Goal: Information Seeking & Learning: Learn about a topic

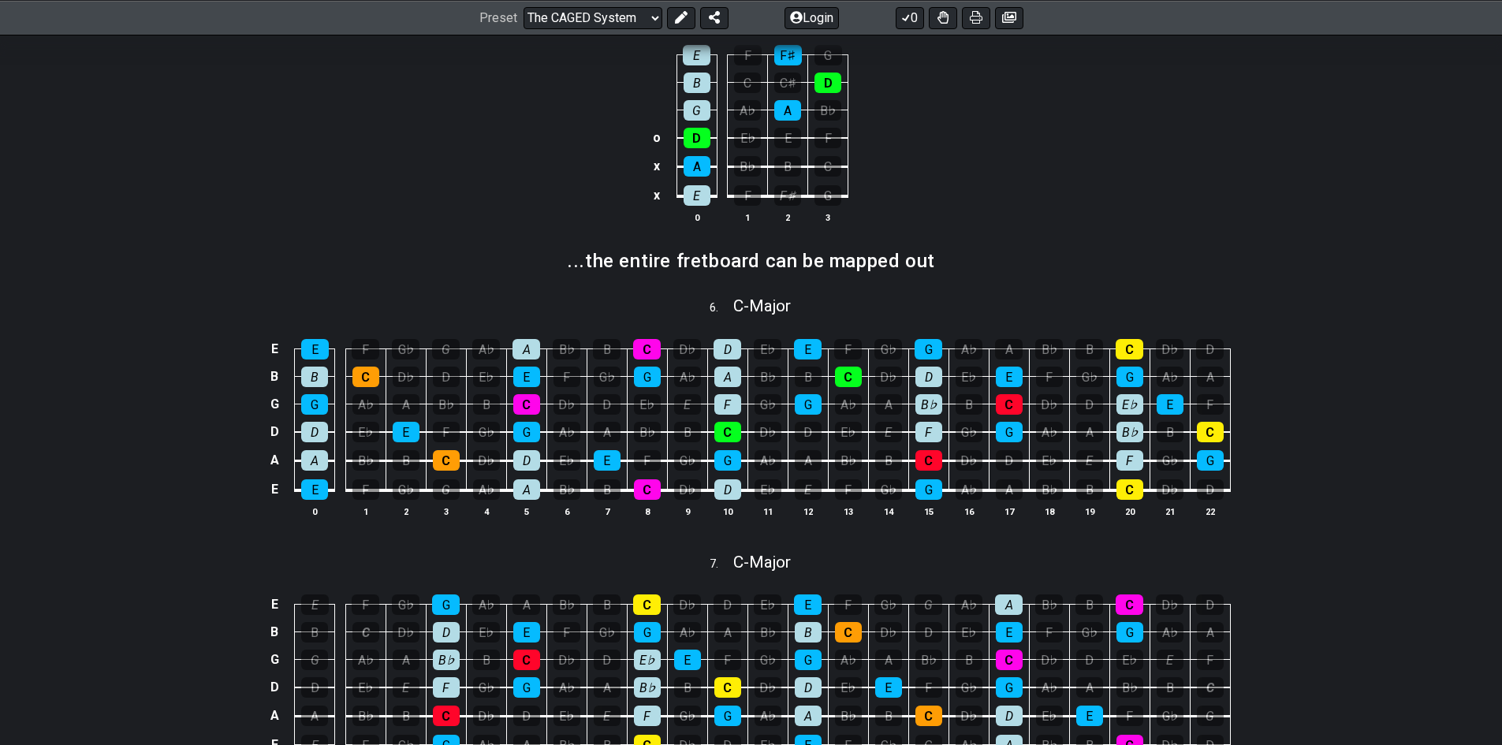
scroll to position [1025, 0]
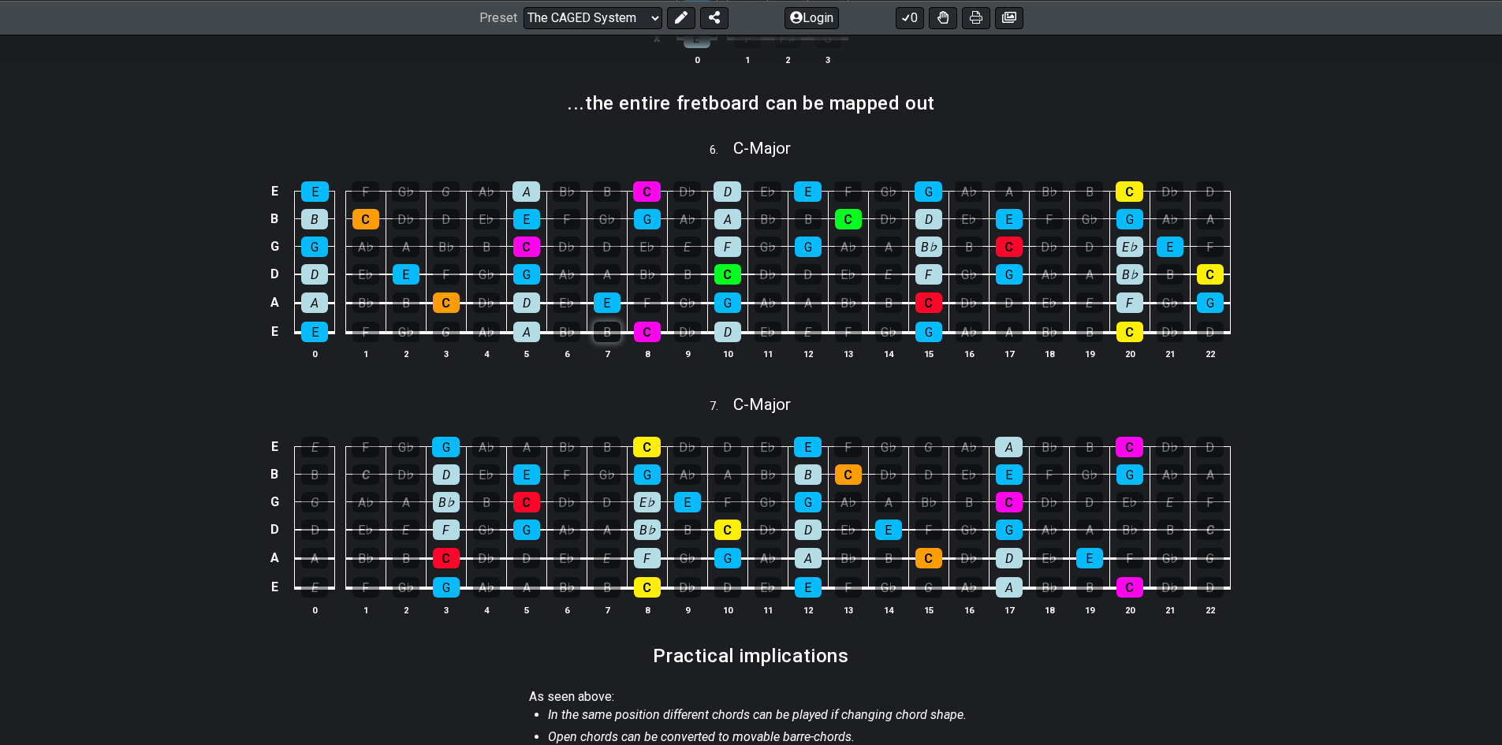
drag, startPoint x: 592, startPoint y: 328, endPoint x: 599, endPoint y: 338, distance: 12.5
click at [599, 333] on td "B" at bounding box center [607, 318] width 40 height 30
click at [191, 326] on div "E E F G♭ G A♭ A B♭ B C D♭ D E♭ E F G♭ G A♭ A B♭ B C D♭ D B B C D♭ D E♭ E F G♭ G…" at bounding box center [751, 272] width 1230 height 222
click at [569, 335] on div "B♭" at bounding box center [567, 332] width 27 height 21
click at [565, 337] on div "B♭" at bounding box center [567, 332] width 27 height 21
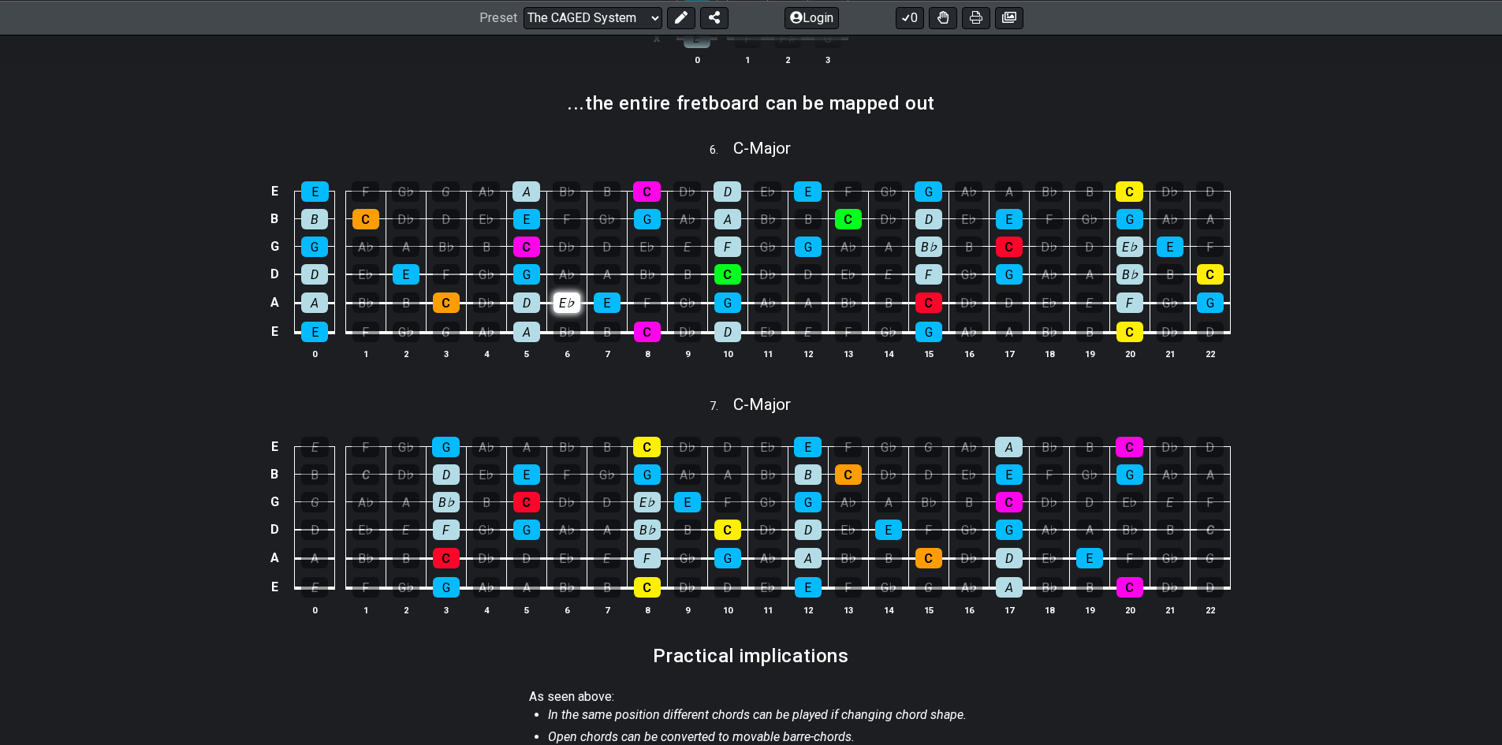
click at [569, 301] on div "E♭" at bounding box center [567, 303] width 27 height 21
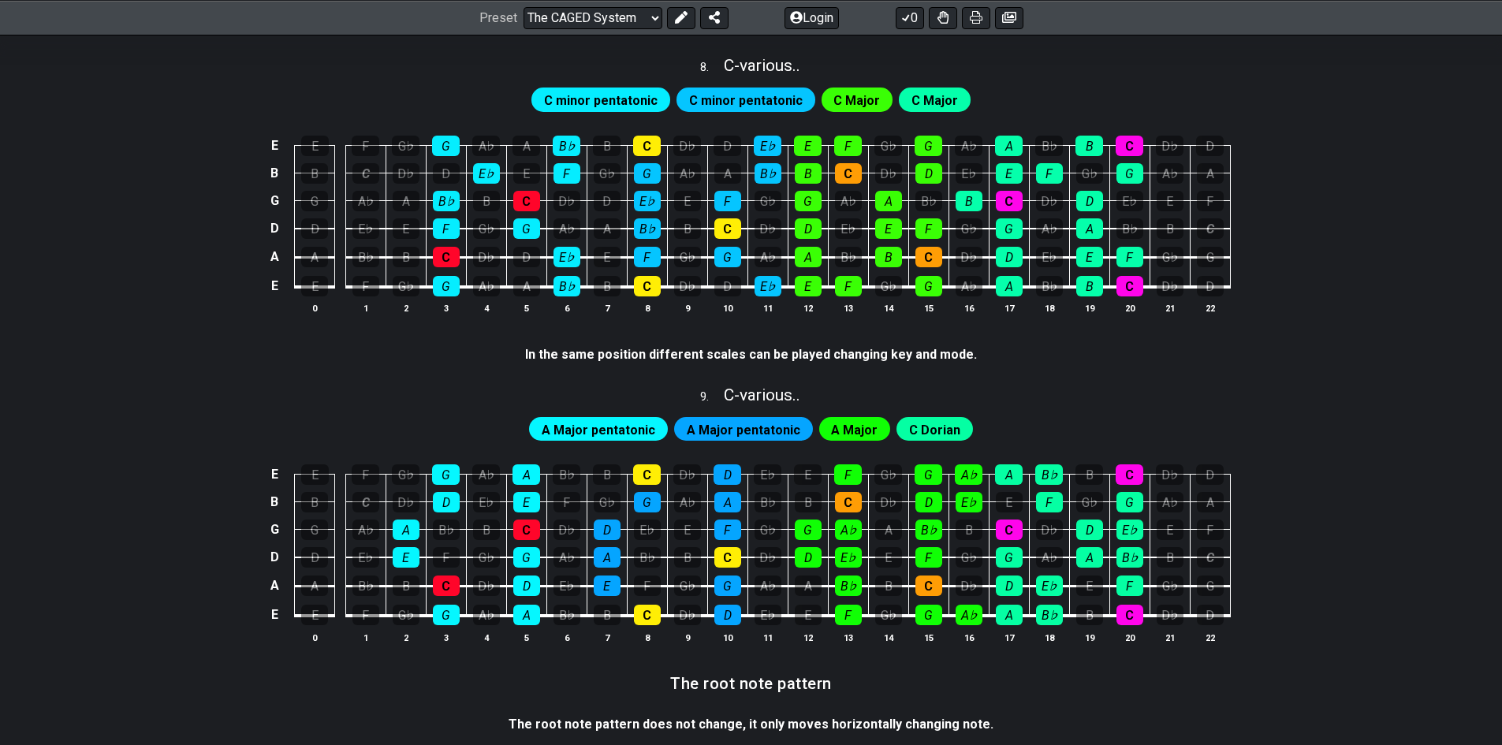
scroll to position [2129, 0]
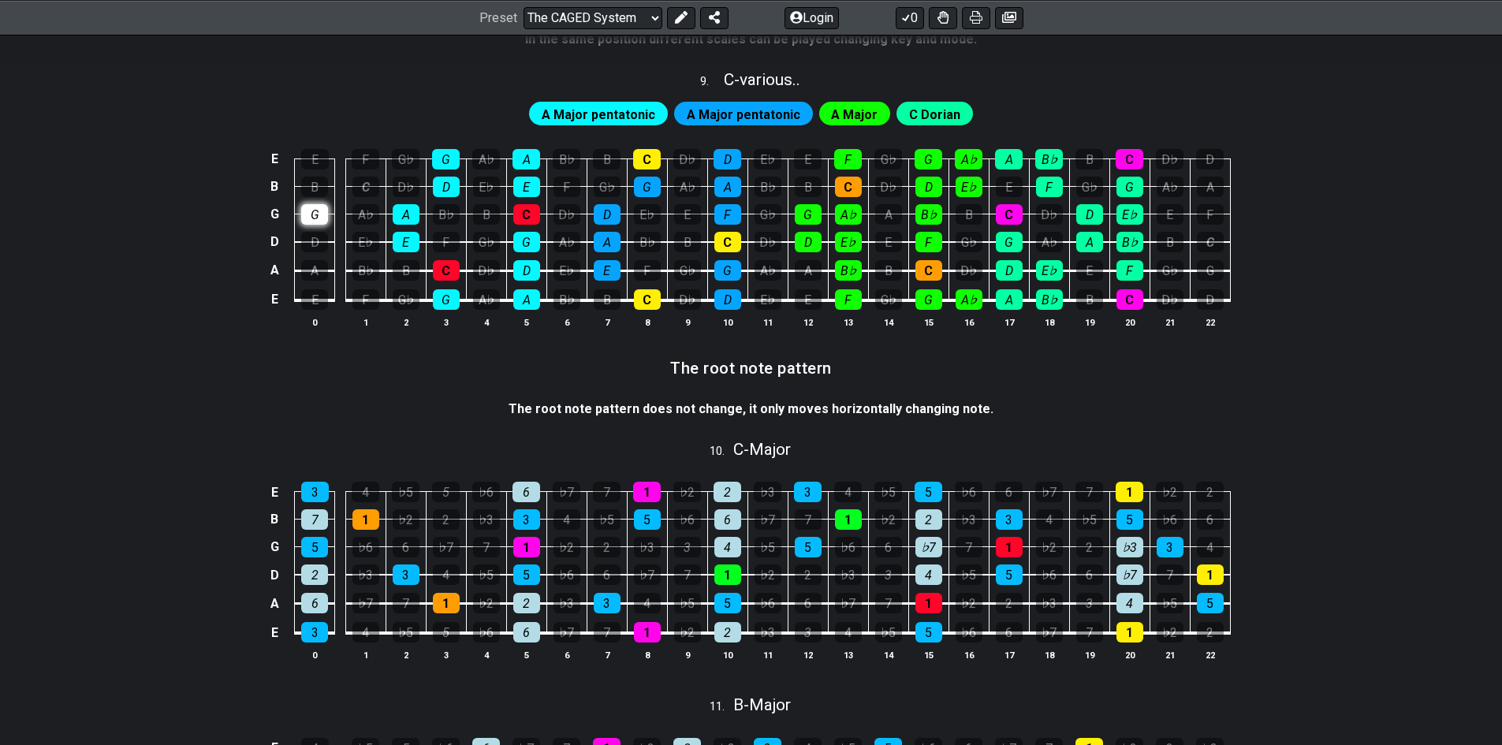
click at [321, 219] on div "G" at bounding box center [314, 214] width 27 height 21
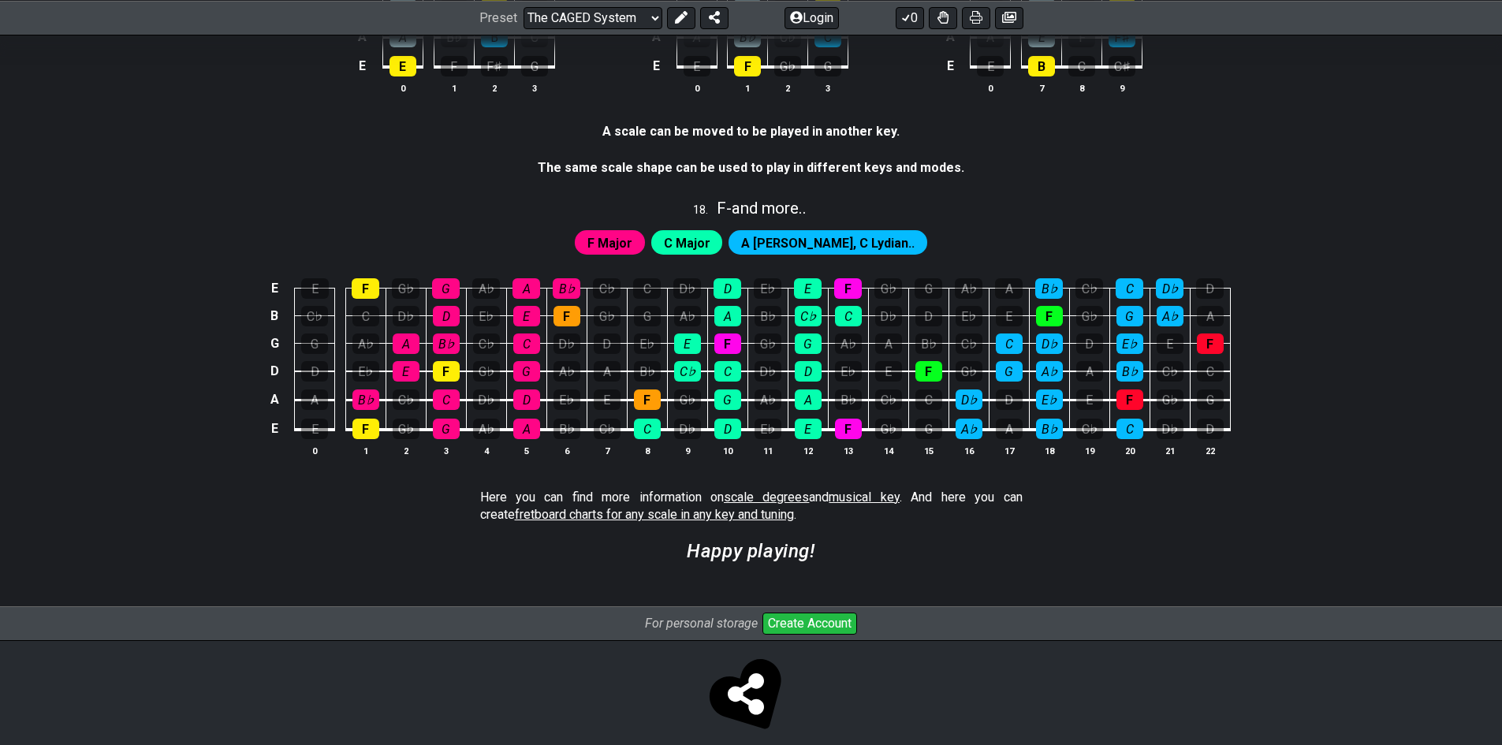
scroll to position [4164, 0]
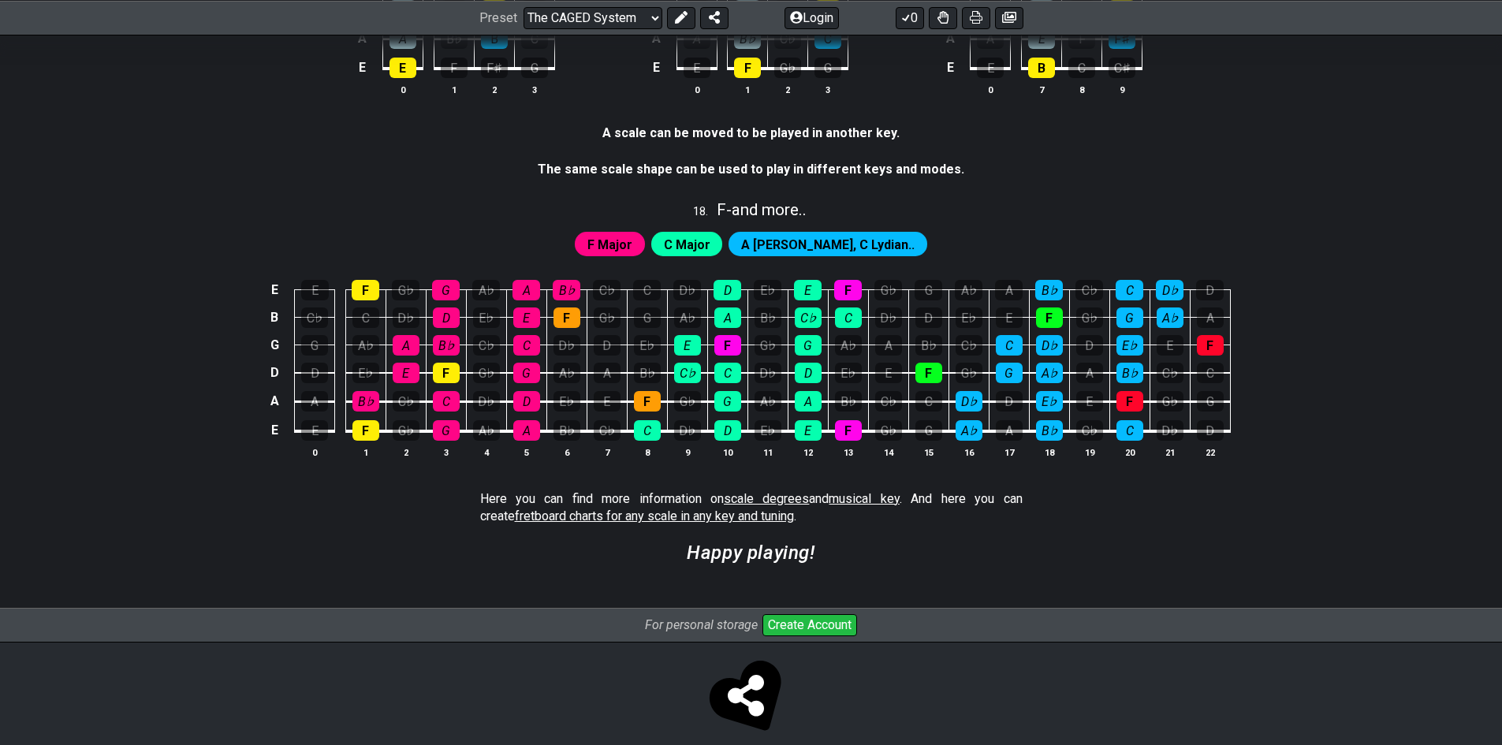
click at [711, 241] on span "C Major" at bounding box center [687, 244] width 47 height 23
click at [633, 245] on span "F Major" at bounding box center [610, 244] width 45 height 23
click at [799, 244] on span "A [PERSON_NAME], C Lydian.." at bounding box center [828, 244] width 174 height 23
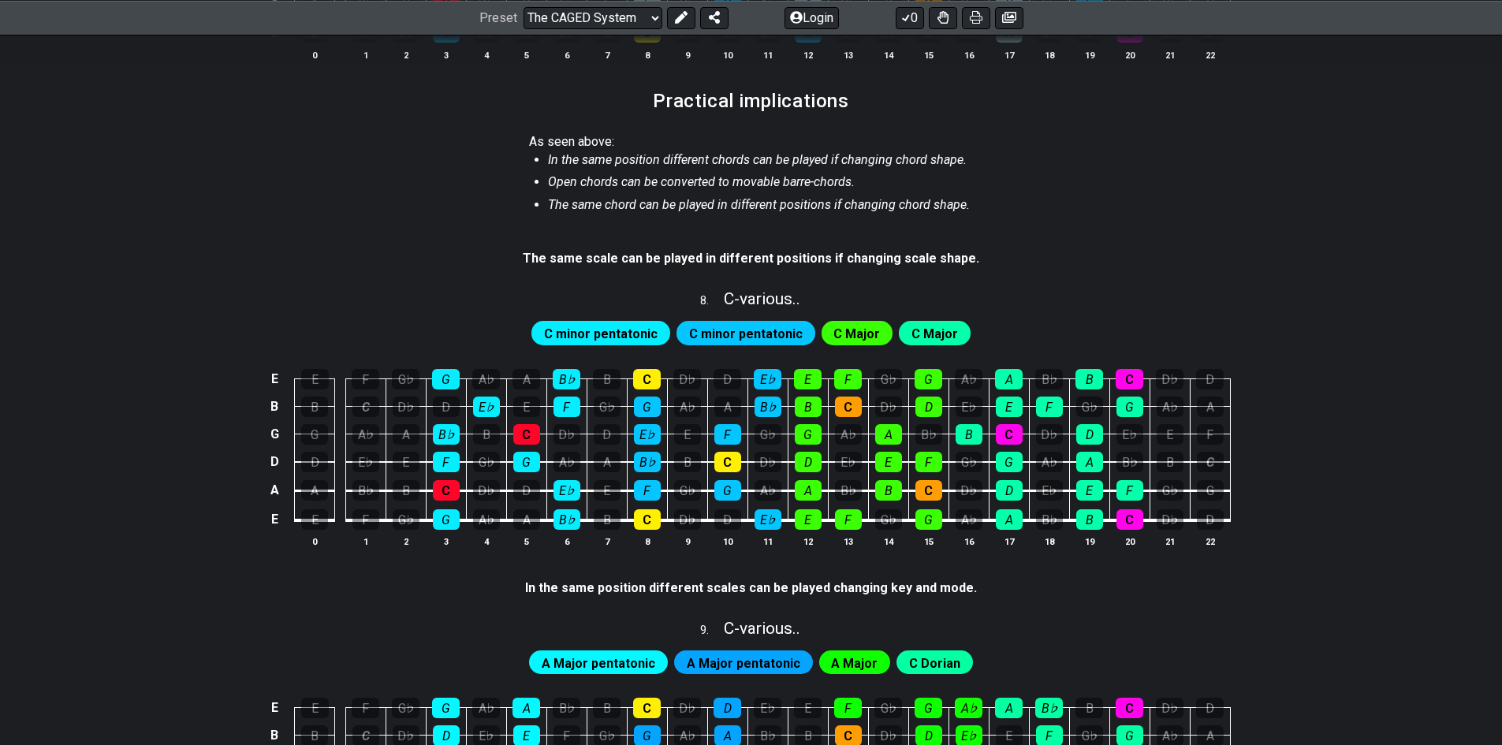
scroll to position [2054, 0]
